Goal: Task Accomplishment & Management: Complete application form

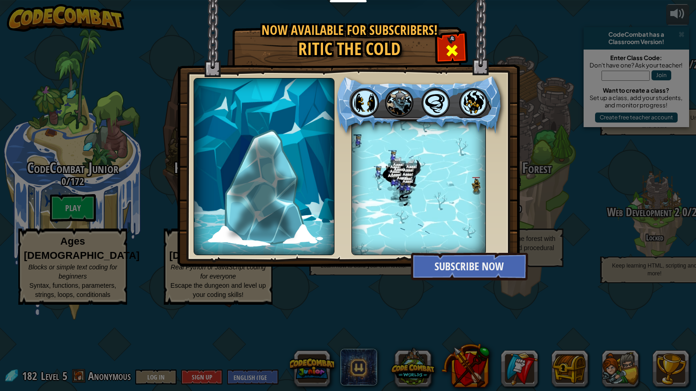
click at [455, 62] on div at bounding box center [451, 49] width 29 height 29
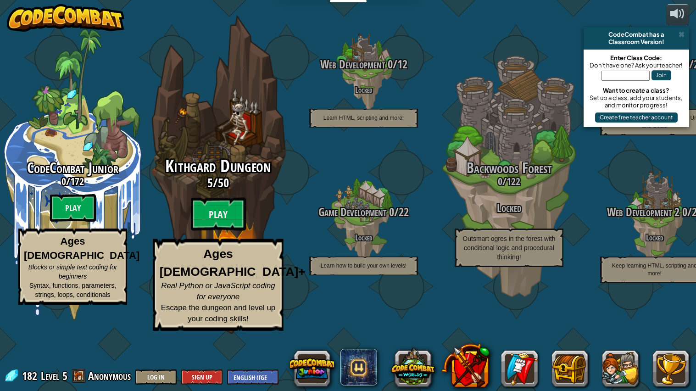
click at [259, 240] on div "Kithgard Dungeon 5 / 50 Play Ages [DEMOGRAPHIC_DATA]+ Real Python or JavaScript…" at bounding box center [218, 244] width 174 height 174
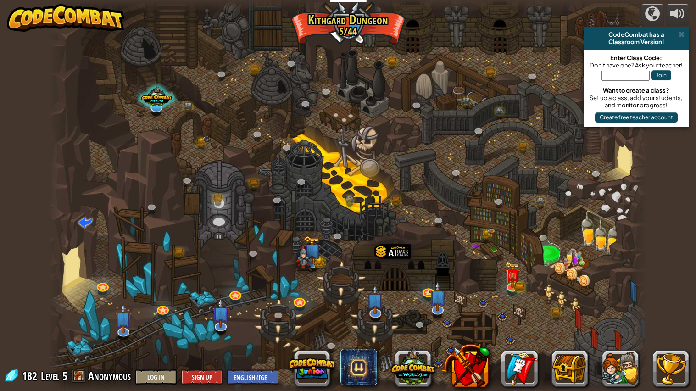
click at [201, 266] on div at bounding box center [348, 195] width 599 height 391
click at [517, 280] on img at bounding box center [512, 269] width 16 height 34
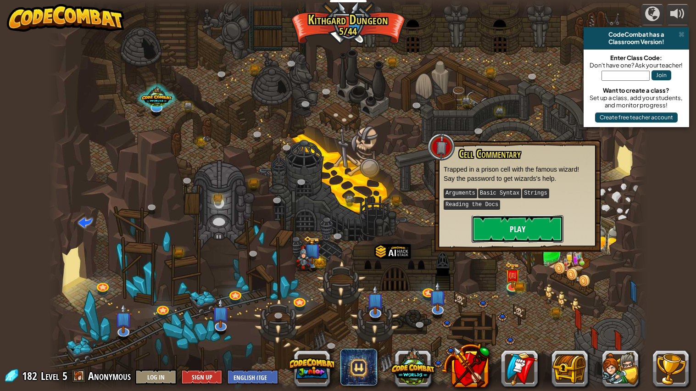
click at [516, 219] on button "Play" at bounding box center [517, 229] width 92 height 28
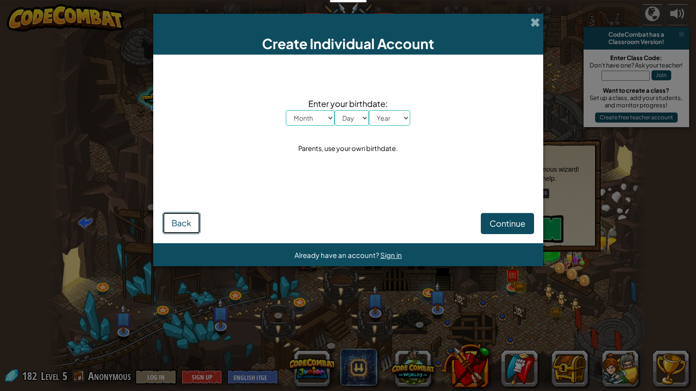
click at [190, 218] on span "Back" at bounding box center [182, 222] width 20 height 11
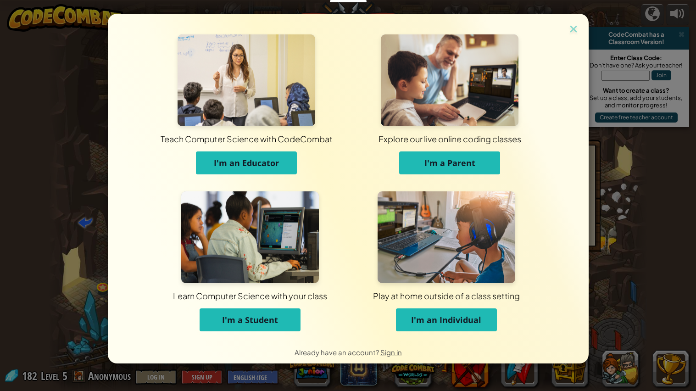
click at [270, 321] on span "I'm a Student" at bounding box center [250, 319] width 56 height 11
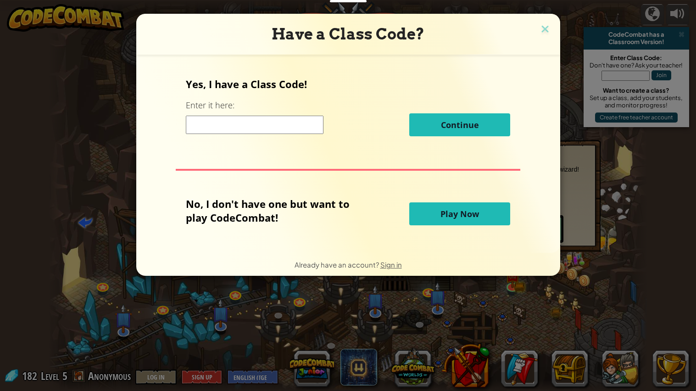
click at [275, 128] on input at bounding box center [255, 125] width 138 height 18
click at [424, 217] on button "Play Now" at bounding box center [459, 213] width 101 height 23
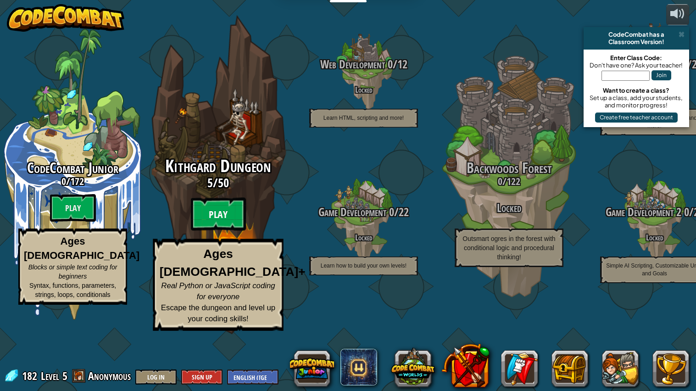
click at [241, 231] on btn "Play" at bounding box center [218, 214] width 55 height 33
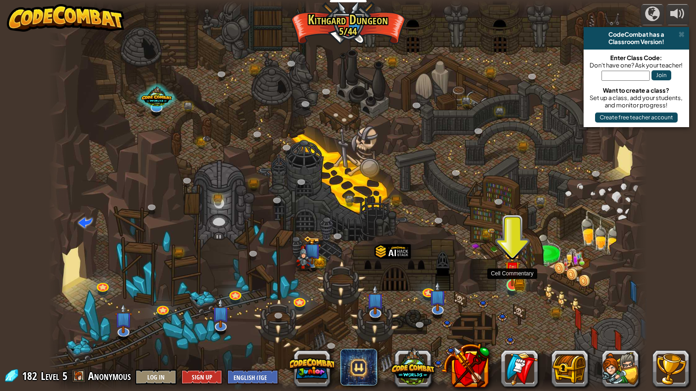
click at [509, 279] on img at bounding box center [512, 269] width 16 height 34
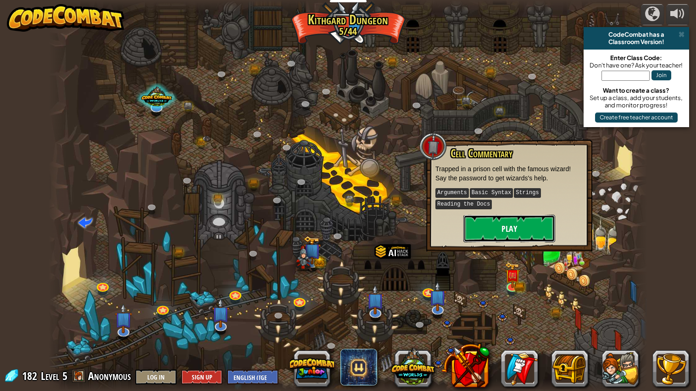
click at [510, 231] on button "Play" at bounding box center [509, 229] width 92 height 28
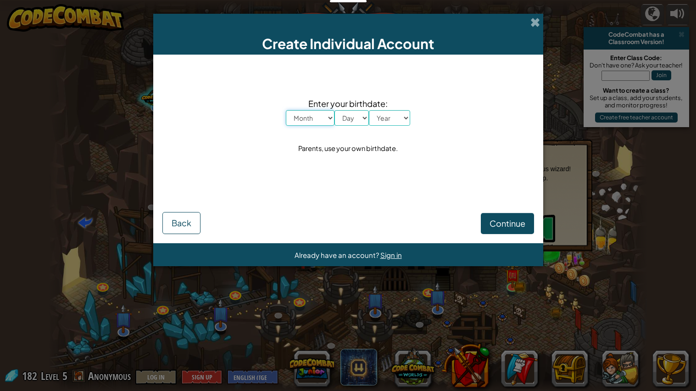
click at [318, 114] on select "Month January February March April May June July August September October Novem…" at bounding box center [310, 118] width 49 height 16
select select "11"
click at [286, 110] on select "Month January February March April May June July August September October Novem…" at bounding box center [310, 118] width 49 height 16
click at [359, 125] on select "Day 1 2 3 4 5 6 7 8 9 10 11 12 13 14 15 16 17 18 19 20 21 22 23 24 25 26 27 28 …" at bounding box center [351, 118] width 34 height 16
select select "20"
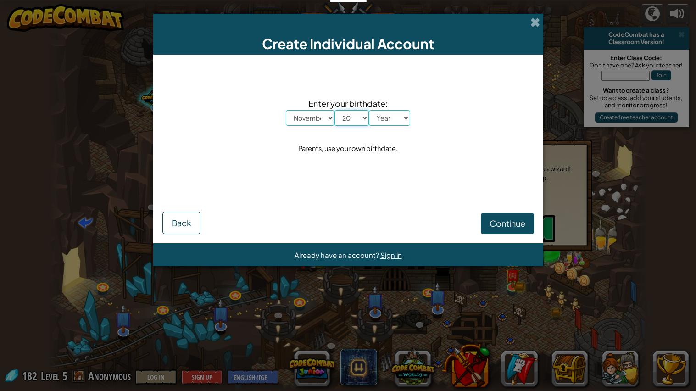
click at [334, 110] on select "Day 1 2 3 4 5 6 7 8 9 10 11 12 13 14 15 16 17 18 19 20 21 22 23 24 25 26 27 28 …" at bounding box center [351, 118] width 34 height 16
click at [396, 126] on div "Enter your birthdate: Month January February March April May June July August S…" at bounding box center [347, 126] width 371 height 124
click at [396, 125] on select "Year 2025 2024 2023 2022 2021 2020 2019 2018 2017 2016 2015 2014 2013 2012 2011…" at bounding box center [389, 118] width 41 height 16
select select "2013"
click at [369, 110] on select "Year 2025 2024 2023 2022 2021 2020 2019 2018 2017 2016 2015 2014 2013 2012 2011…" at bounding box center [389, 118] width 41 height 16
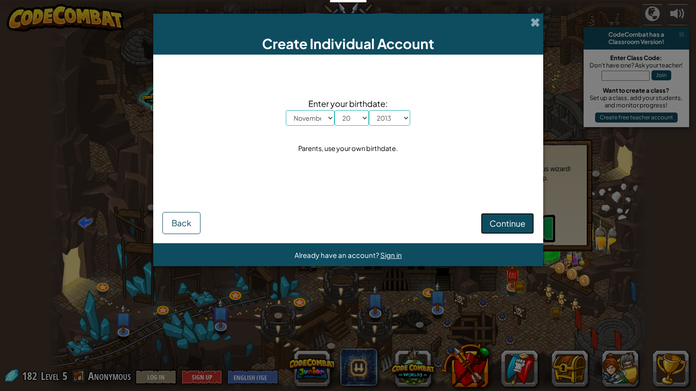
click at [511, 231] on button "Continue" at bounding box center [507, 223] width 53 height 21
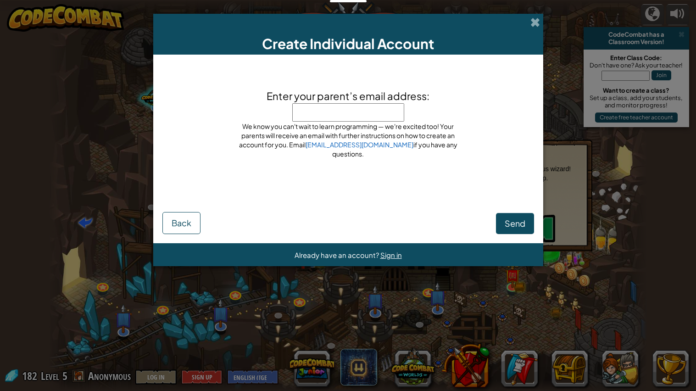
click at [357, 101] on span "Enter your parent’s email address:" at bounding box center [347, 95] width 163 height 13
click at [357, 103] on input "Enter your parent’s email address:" at bounding box center [348, 112] width 112 height 18
click at [359, 102] on span "Enter your parent’s email address:" at bounding box center [347, 95] width 163 height 13
click at [359, 104] on input "Enter your parent’s email address:" at bounding box center [348, 112] width 112 height 18
click at [360, 116] on input "Enter your parent’s email address:" at bounding box center [348, 112] width 112 height 18
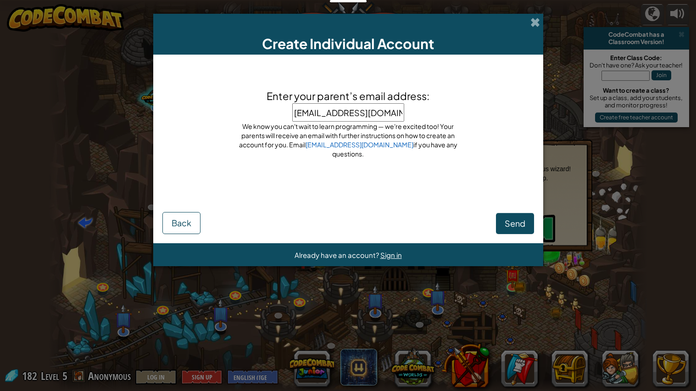
click at [318, 116] on input "lupita1987@gmail.com" at bounding box center [348, 112] width 112 height 18
type input "lupita_1987@gmail.com"
click at [509, 227] on span "Send" at bounding box center [514, 223] width 21 height 11
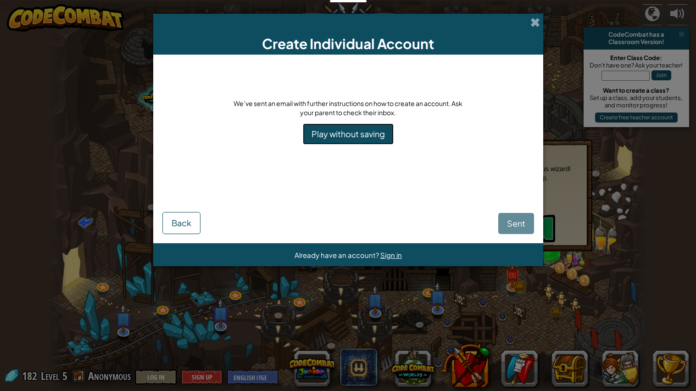
click at [378, 138] on link "Play without saving" at bounding box center [348, 133] width 91 height 21
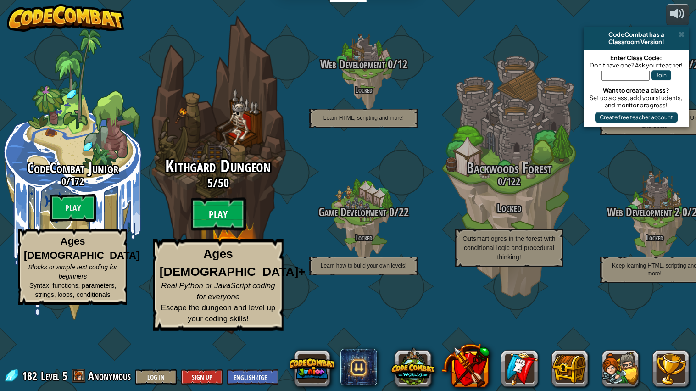
click at [227, 231] on btn "Play" at bounding box center [218, 214] width 55 height 33
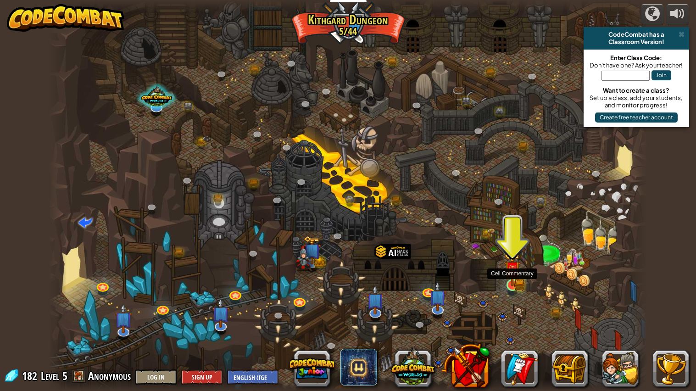
click at [514, 282] on img at bounding box center [512, 269] width 16 height 34
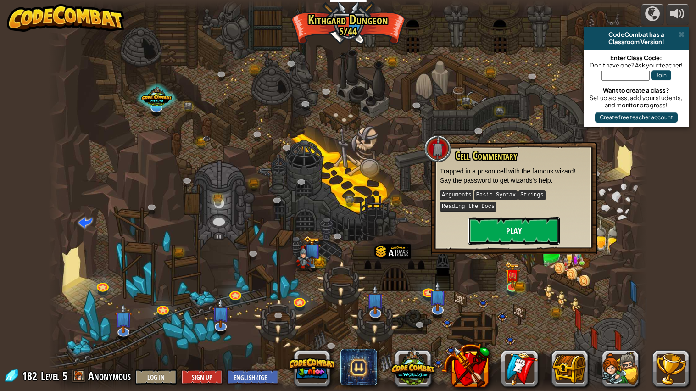
click at [495, 244] on button "Play" at bounding box center [514, 231] width 92 height 28
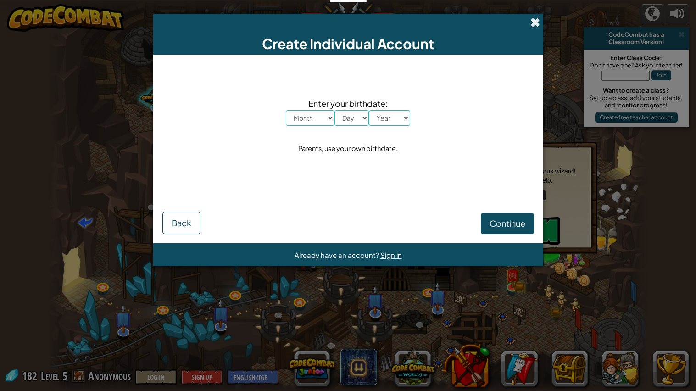
click at [534, 27] on span at bounding box center [535, 22] width 10 height 10
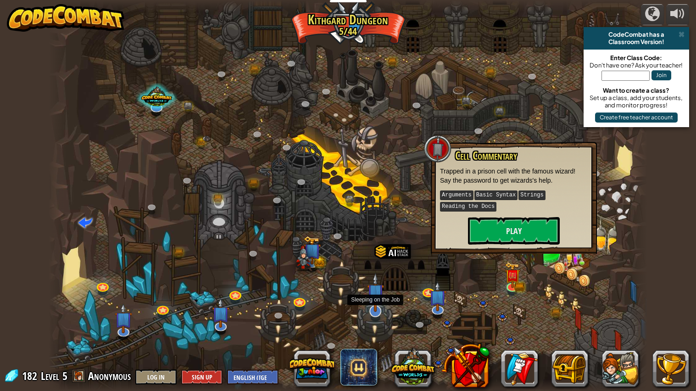
click at [379, 300] on img at bounding box center [375, 291] width 17 height 39
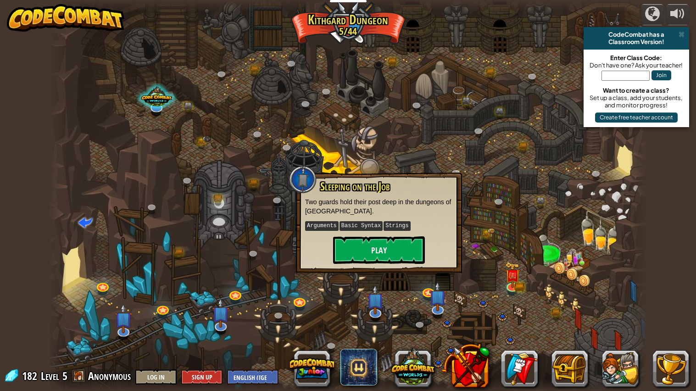
click at [542, 302] on div at bounding box center [348, 195] width 599 height 391
